Goal: Communication & Community: Answer question/provide support

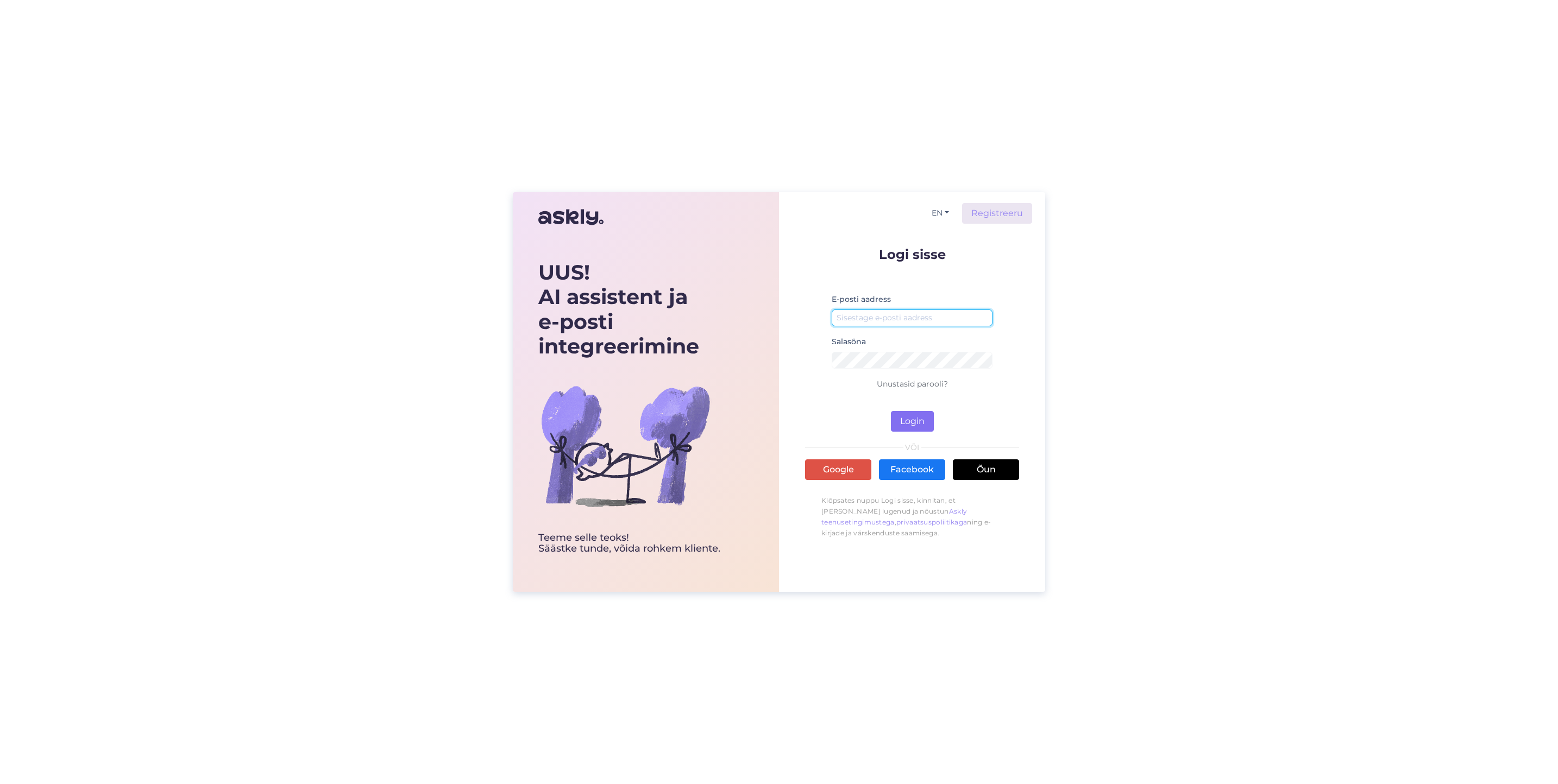
type input "[EMAIL_ADDRESS][DOMAIN_NAME]"
click at [908, 424] on button "Login" at bounding box center [913, 421] width 43 height 21
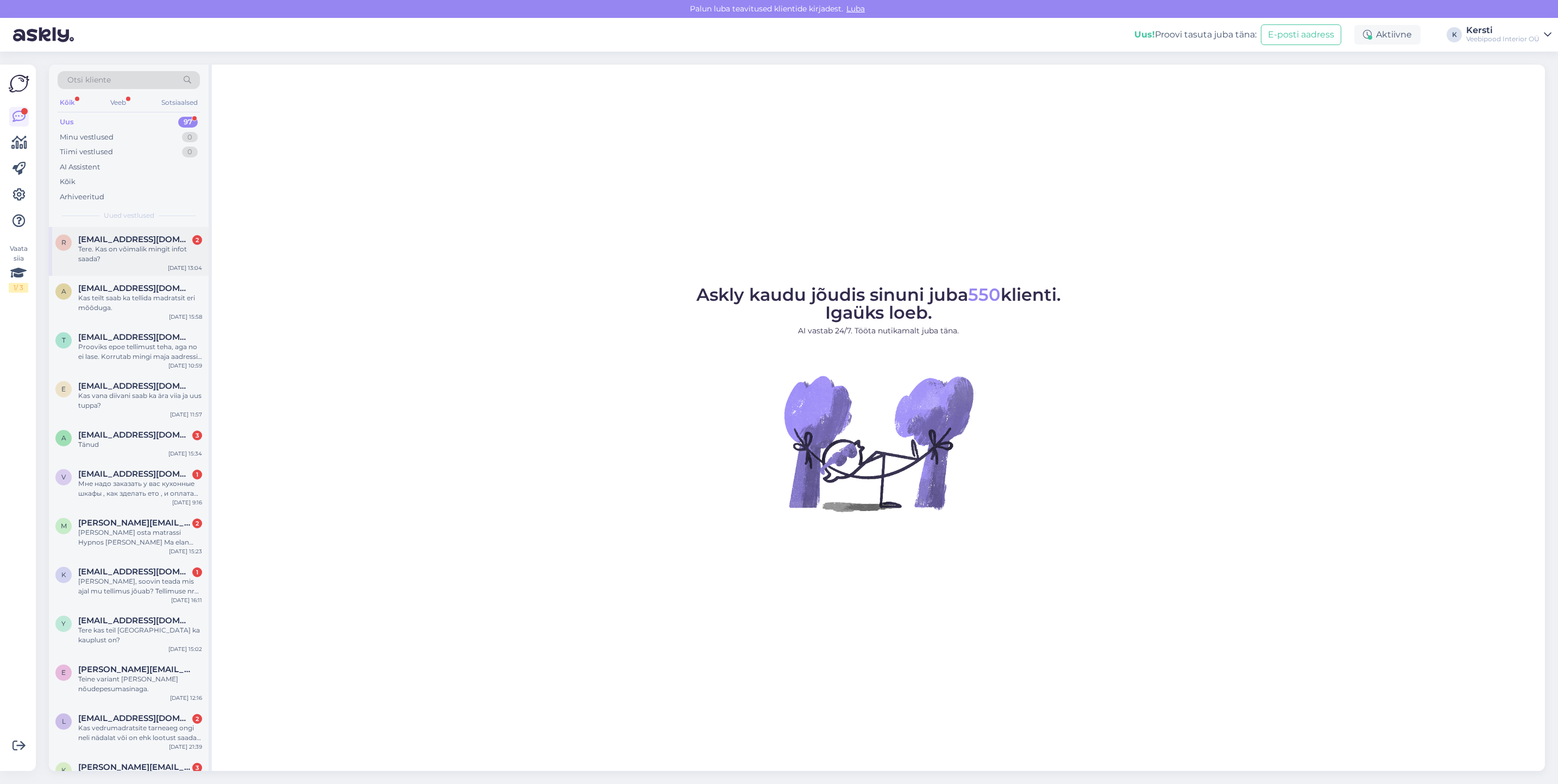
click at [138, 248] on div "Tere. Kas on võimalik mingit infot saada?" at bounding box center [140, 254] width 124 height 19
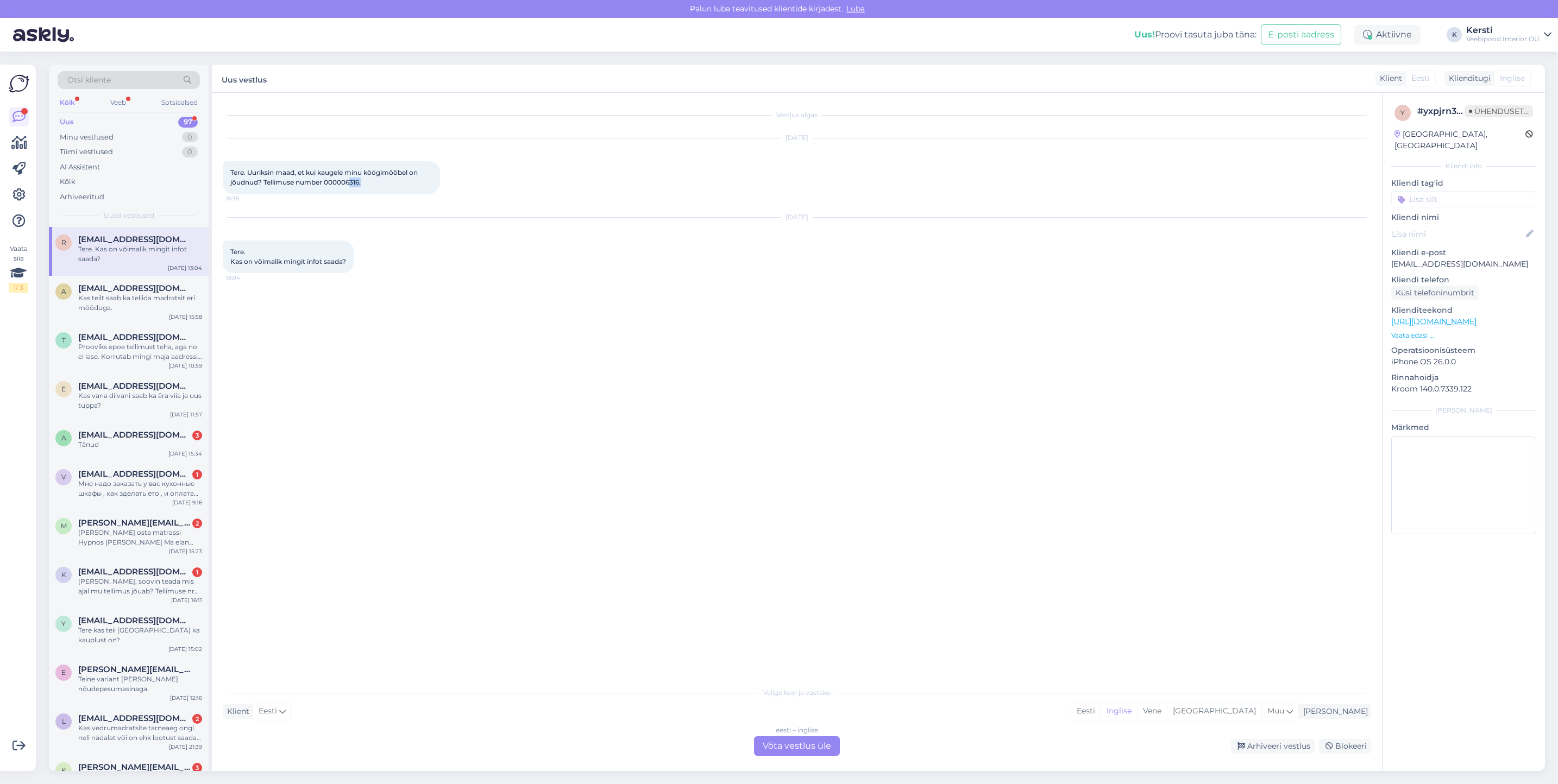
drag, startPoint x: 385, startPoint y: 186, endPoint x: 353, endPoint y: 191, distance: 32.4
click at [353, 191] on div "Tere. Uuriksin maad, et kui kaugele minu köögimõõbel on jõudnud? Tellimuse numb…" at bounding box center [331, 178] width 217 height 33
drag, startPoint x: 353, startPoint y: 191, endPoint x: 420, endPoint y: 284, distance: 114.6
click at [420, 284] on div "[DATE] Tere. Kas on võimalik mingit infot saada? 13:04" at bounding box center [797, 245] width 1148 height 79
drag, startPoint x: 787, startPoint y: 742, endPoint x: 774, endPoint y: 743, distance: 13.0
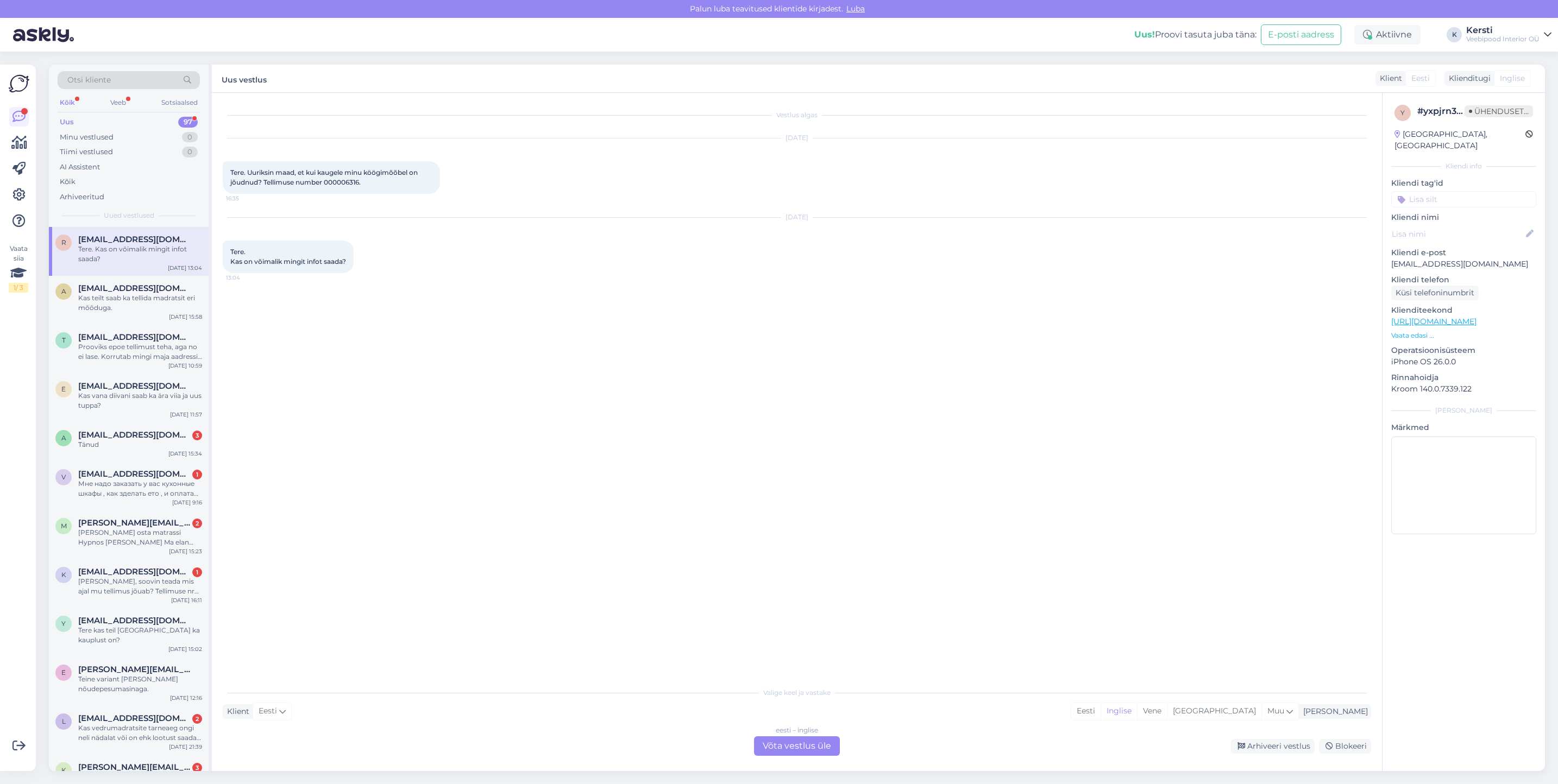
click at [784, 742] on font "Võta vestlus üle" at bounding box center [797, 746] width 68 height 11
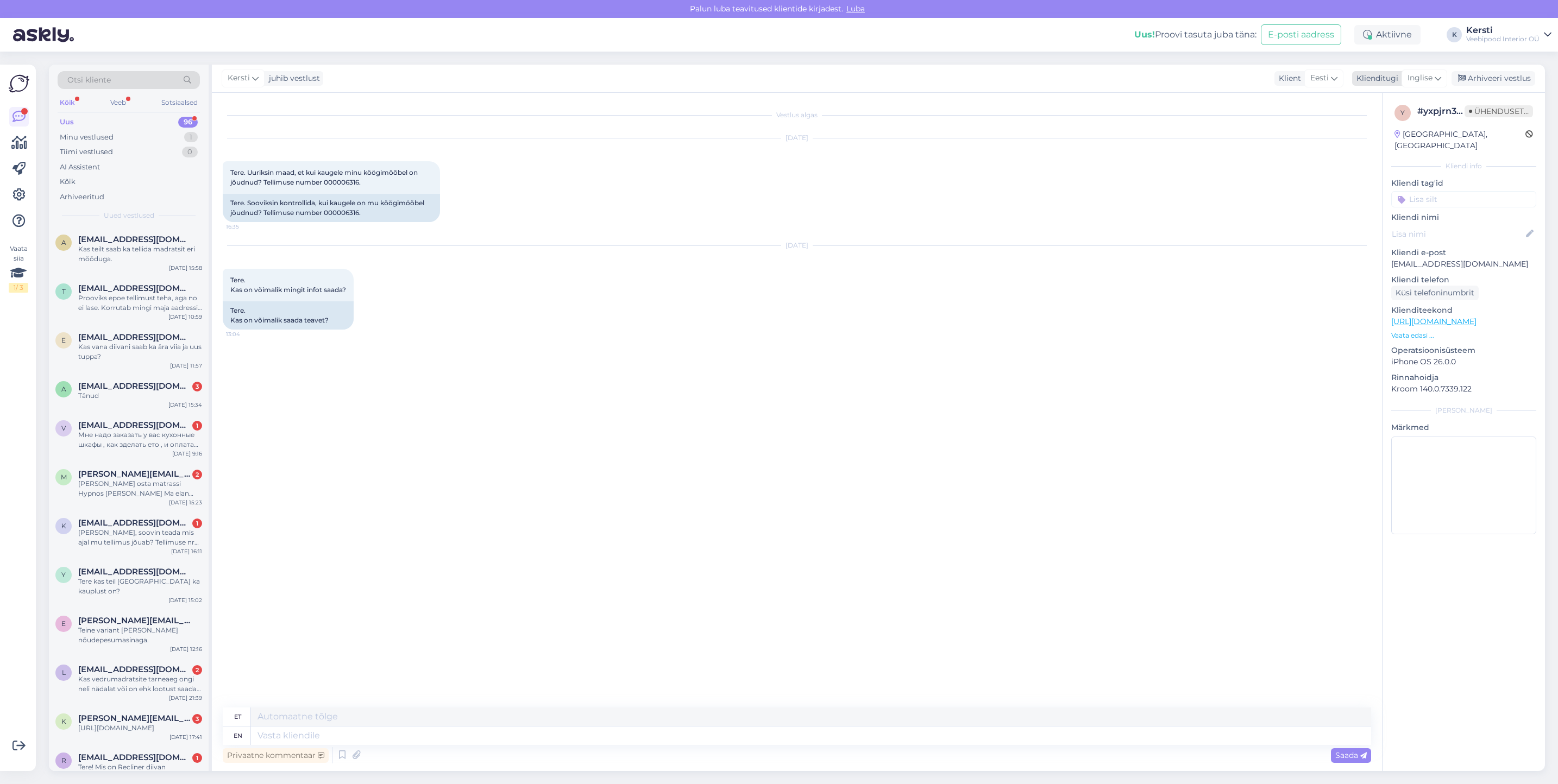
click at [1440, 79] on icon at bounding box center [1438, 78] width 6 height 12
click at [1386, 180] on link "Eesti" at bounding box center [1400, 184] width 119 height 18
click at [362, 730] on textarea at bounding box center [797, 733] width 1148 height 23
type textarea "Tere, kirjutage [EMAIL_ADDRESS][DOMAIN_NAME] nemad tegelevad e [PERSON_NAME] te…"
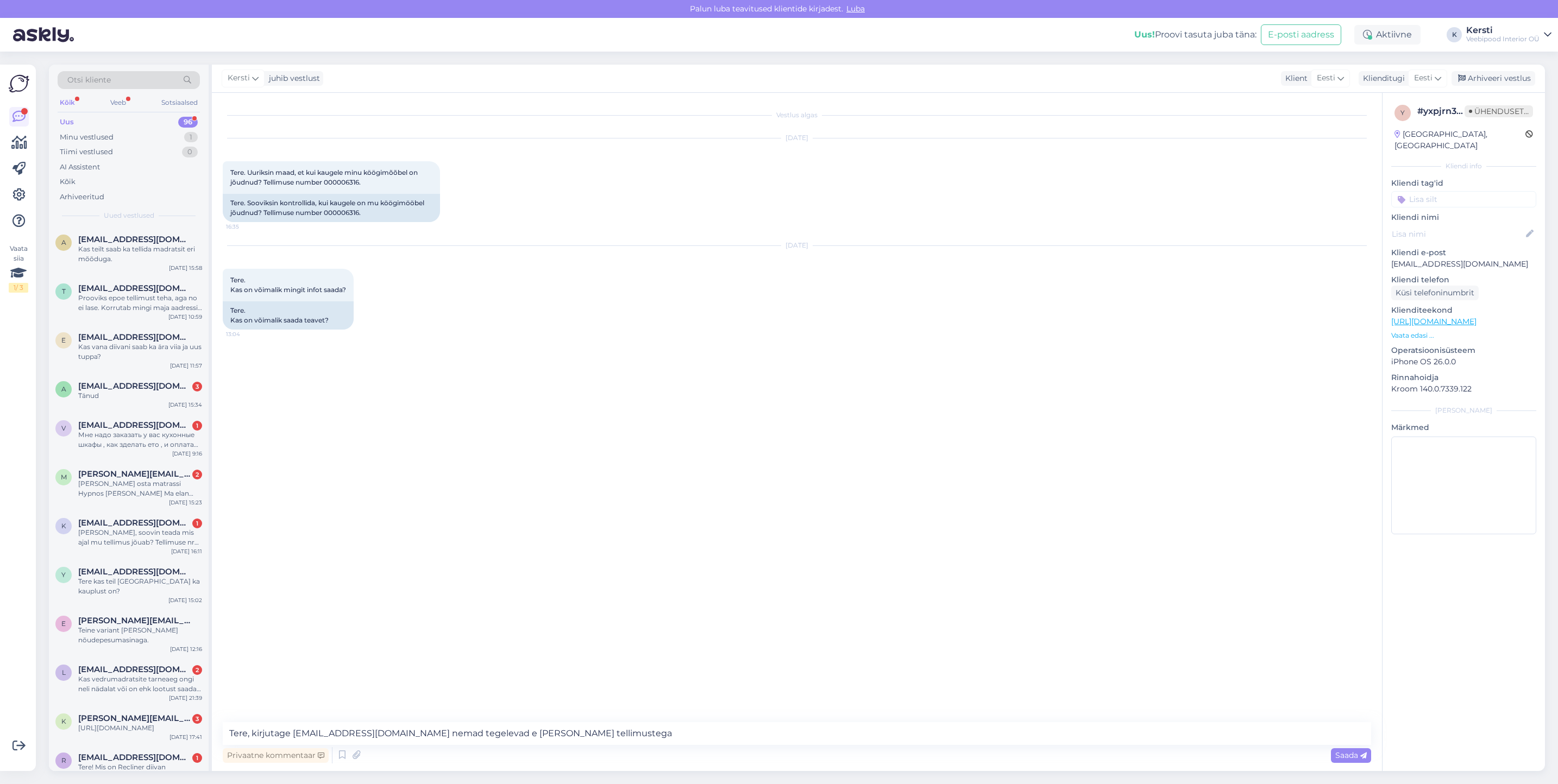
click at [1337, 755] on font "Saada" at bounding box center [1347, 755] width 23 height 10
